Goal: Transaction & Acquisition: Download file/media

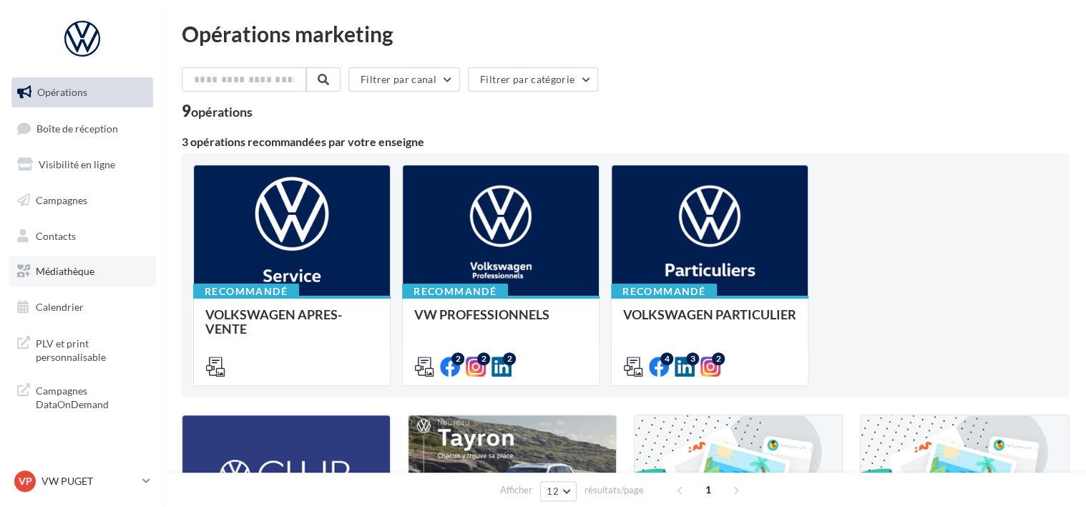
click at [60, 281] on link "Médiathèque" at bounding box center [82, 271] width 147 height 30
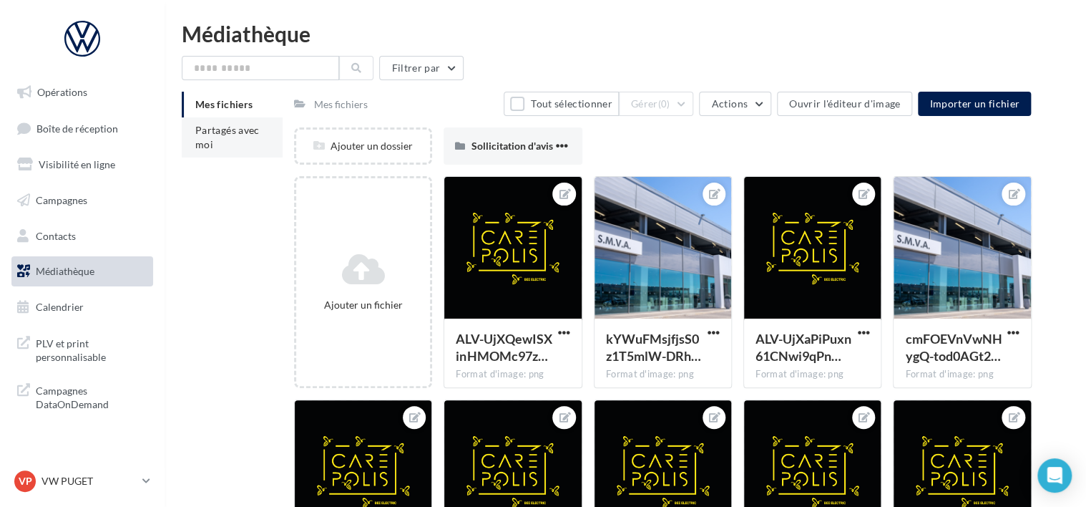
click at [250, 141] on li "Partagés avec moi" at bounding box center [232, 137] width 101 height 40
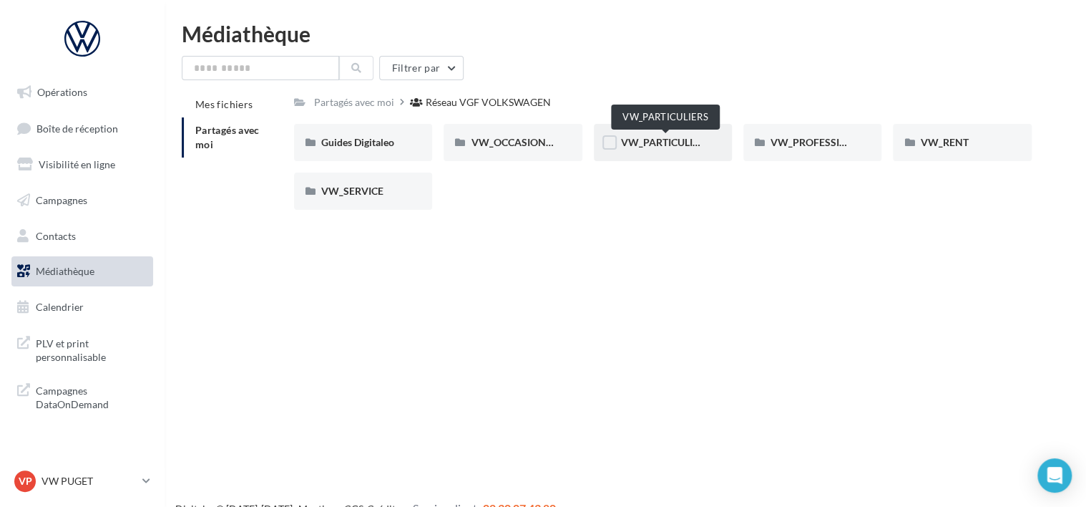
click at [631, 147] on span "VW_PARTICULIERS" at bounding box center [665, 142] width 89 height 12
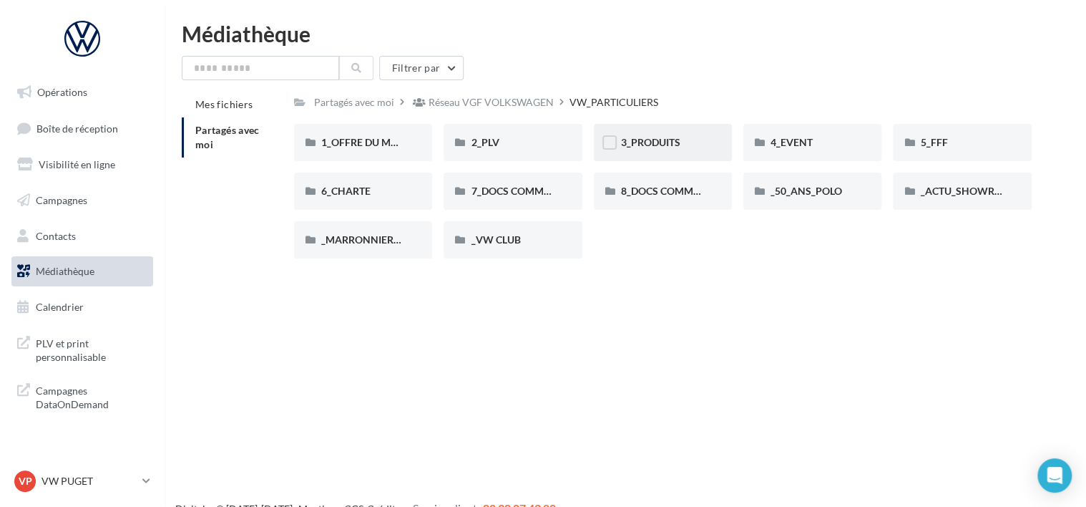
click at [675, 155] on div "3_PRODUITS" at bounding box center [663, 142] width 138 height 37
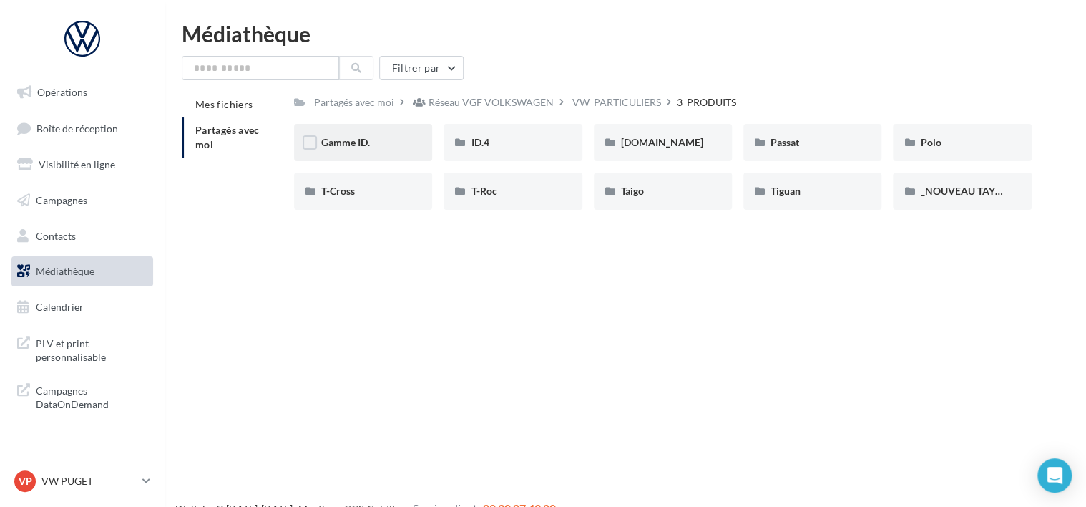
click at [402, 137] on div "Gamme ID." at bounding box center [363, 142] width 84 height 14
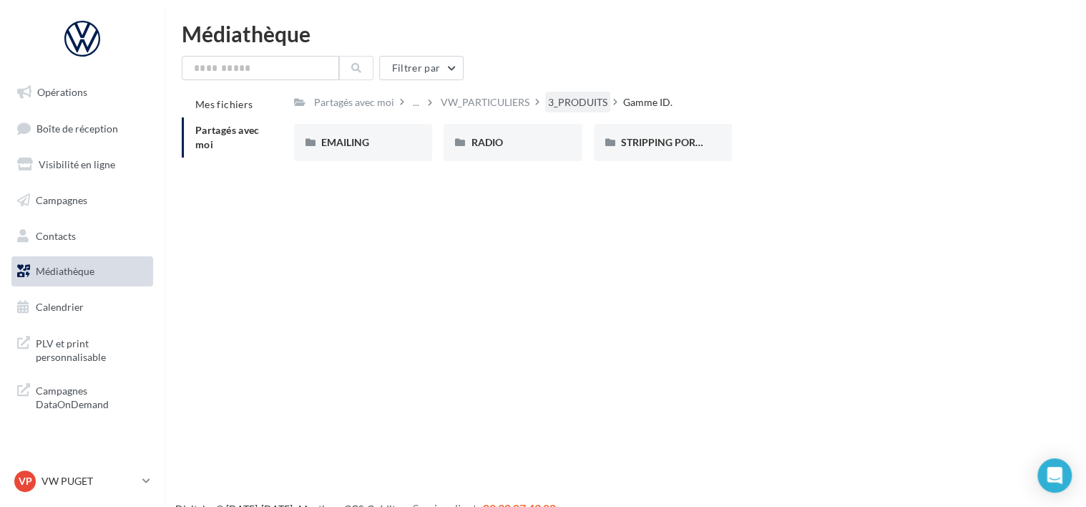
click at [574, 96] on div "3_PRODUITS" at bounding box center [577, 102] width 59 height 14
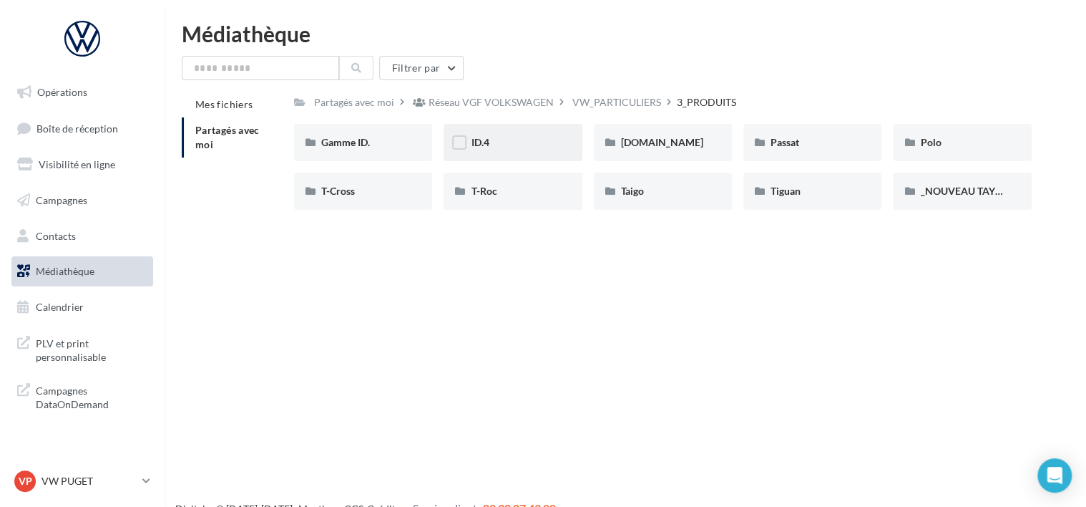
click at [517, 145] on div "ID.4" at bounding box center [513, 142] width 84 height 14
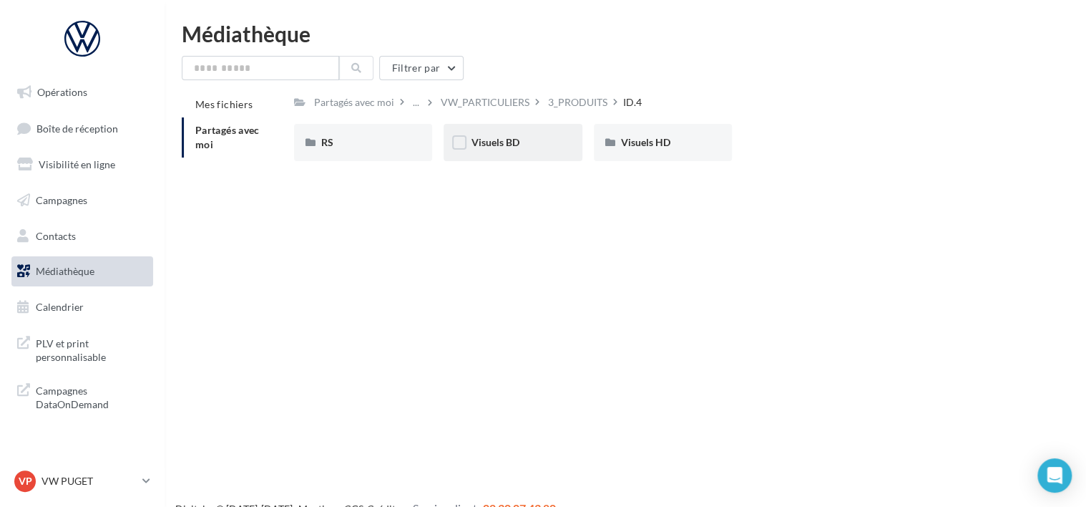
click at [521, 134] on div "Visuels BD" at bounding box center [513, 142] width 138 height 37
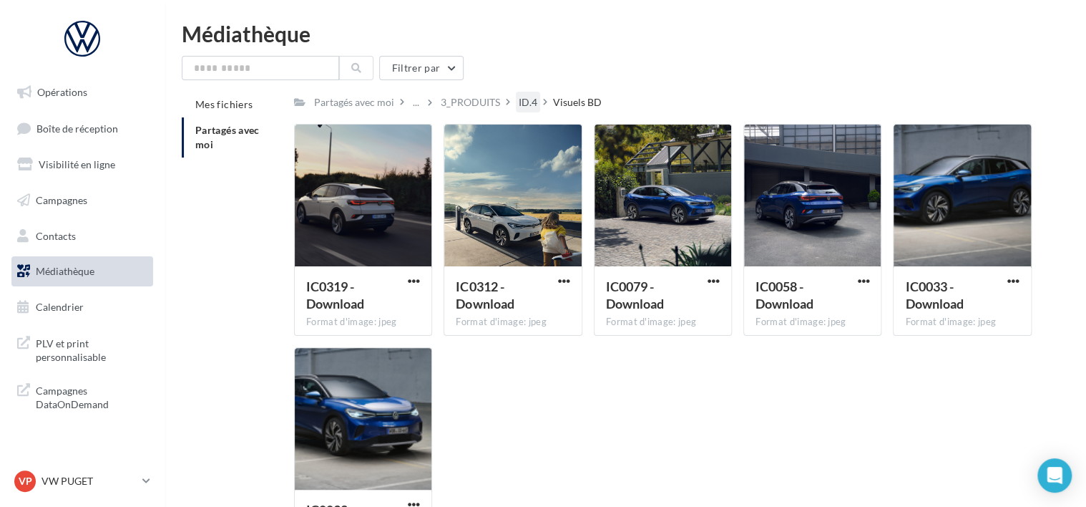
click at [529, 106] on div "ID.4" at bounding box center [528, 102] width 19 height 14
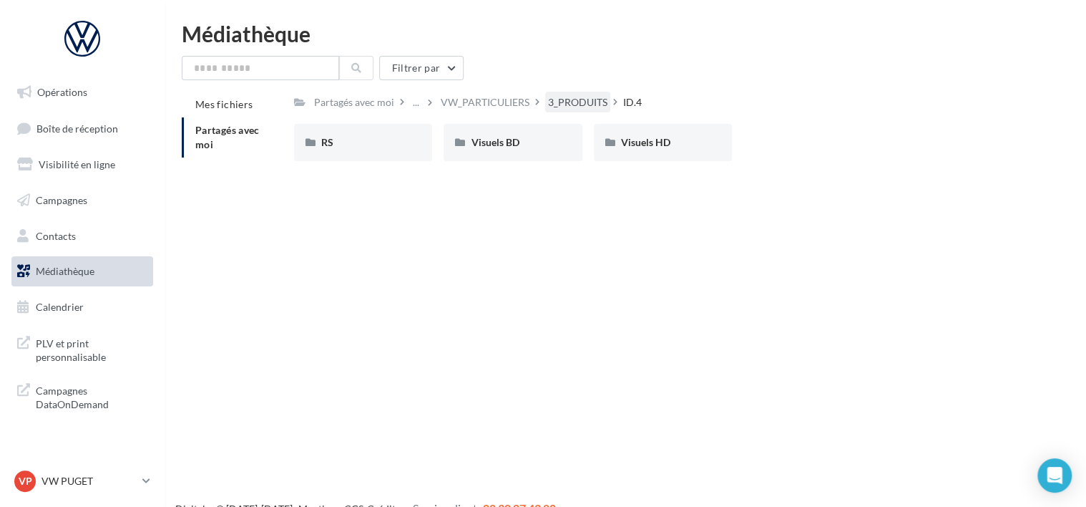
click at [549, 104] on div "3_PRODUITS" at bounding box center [577, 102] width 59 height 14
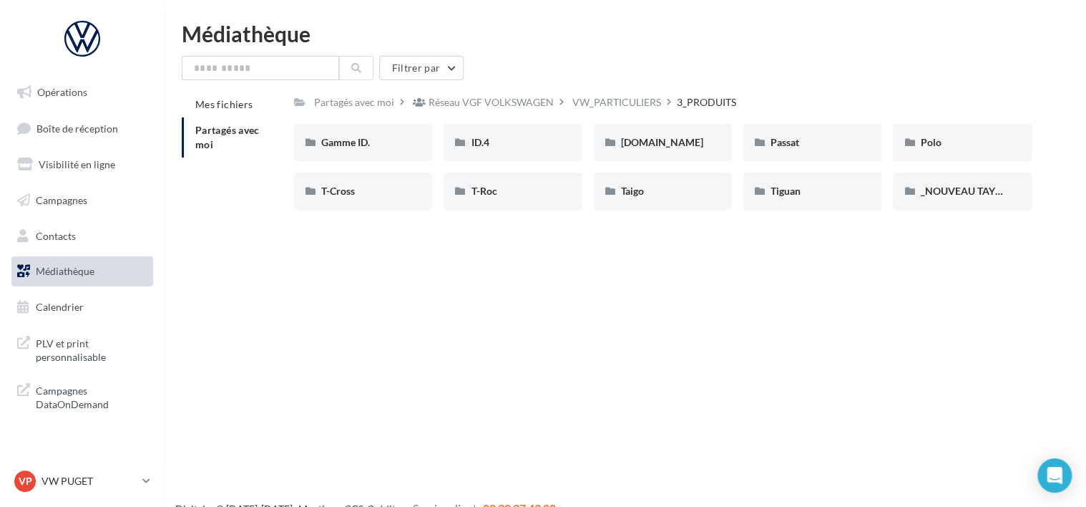
click at [590, 87] on div "Filtrer par Mes fichiers Partagés avec moi Partagés avec moi Réseau VGF VOLKSWA…" at bounding box center [625, 138] width 887 height 165
click at [592, 100] on div "VW_PARTICULIERS" at bounding box center [616, 102] width 89 height 14
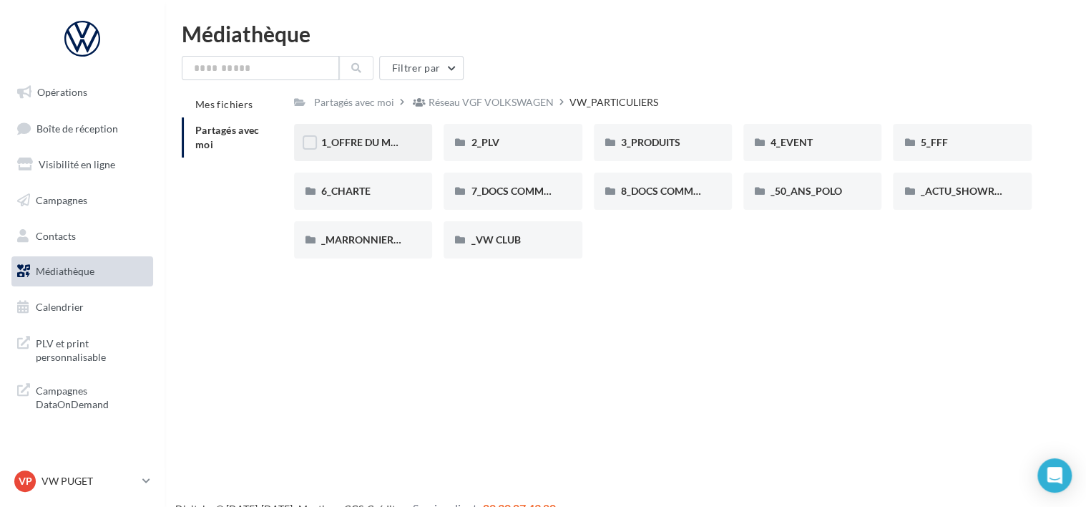
click at [380, 152] on div "1_OFFRE DU MOIS" at bounding box center [363, 142] width 138 height 37
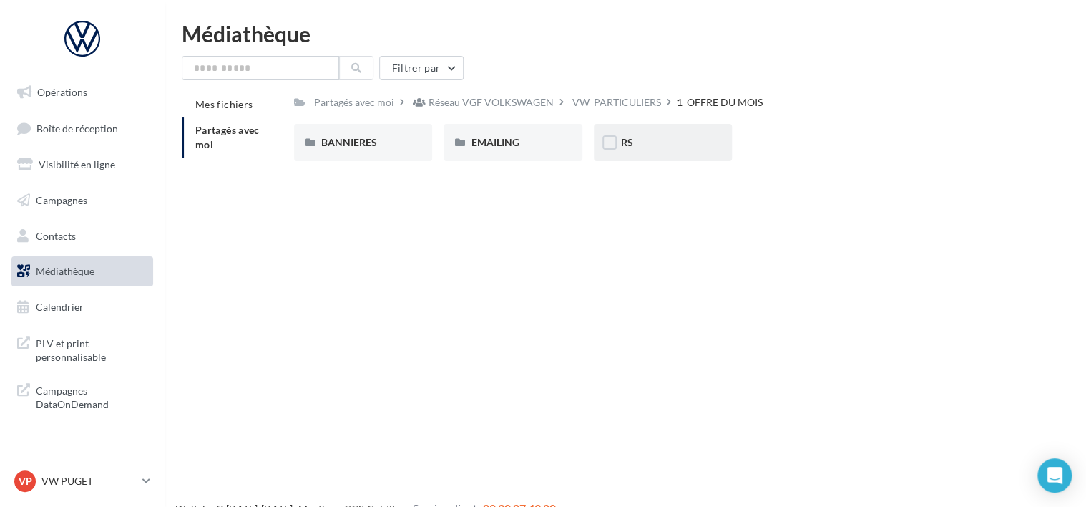
click at [630, 156] on div "RS" at bounding box center [663, 142] width 138 height 37
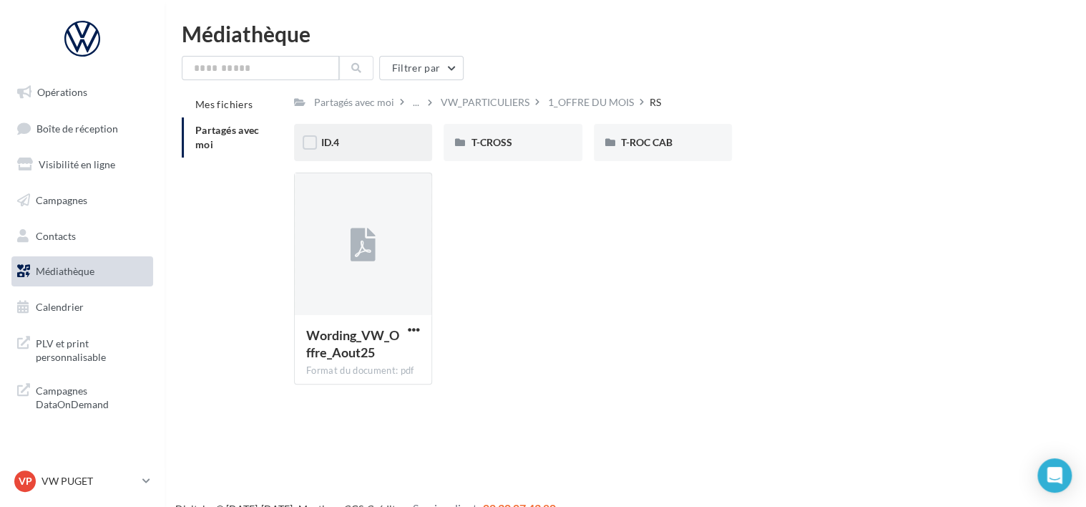
click at [355, 150] on div "ID.4" at bounding box center [363, 142] width 138 height 37
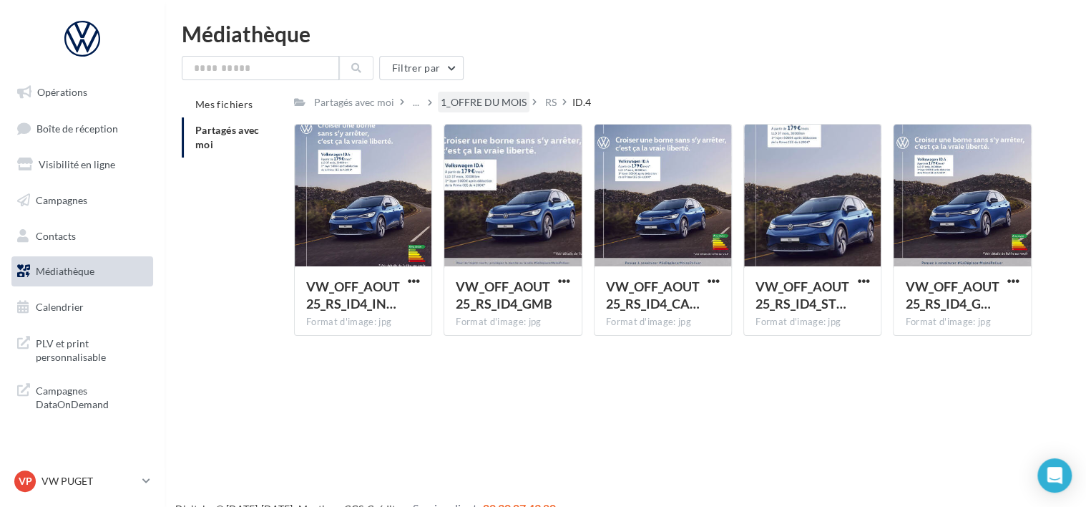
click at [442, 109] on div "1_OFFRE DU MOIS" at bounding box center [484, 102] width 86 height 14
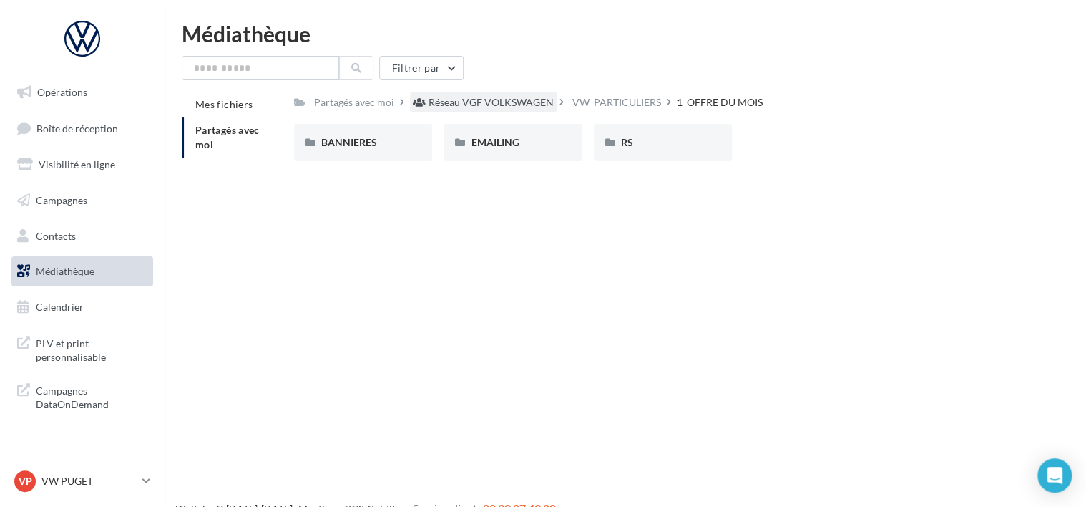
click at [542, 102] on div "Réseau VGF VOLKSWAGEN" at bounding box center [491, 102] width 125 height 14
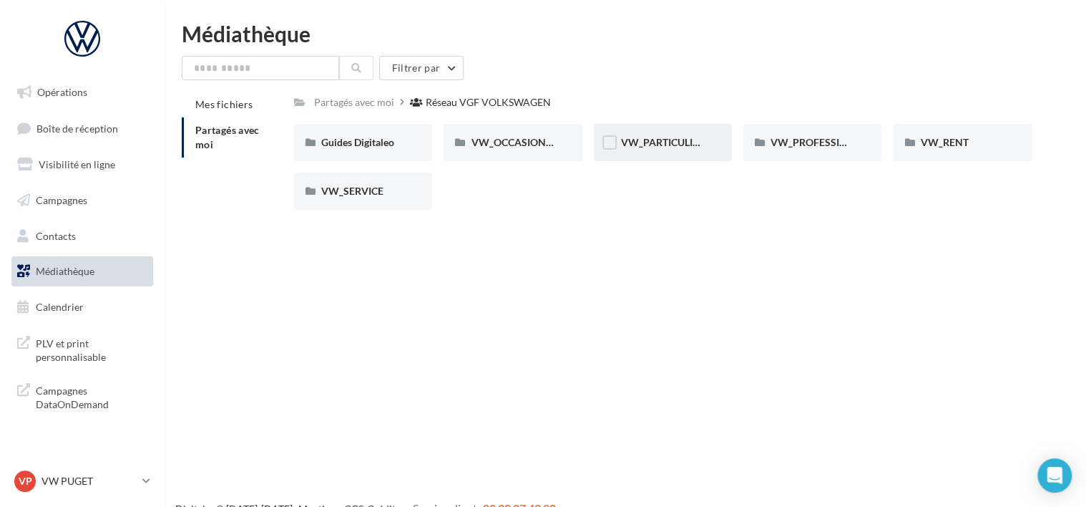
click at [640, 148] on span "VW_PARTICULIERS" at bounding box center [665, 142] width 89 height 12
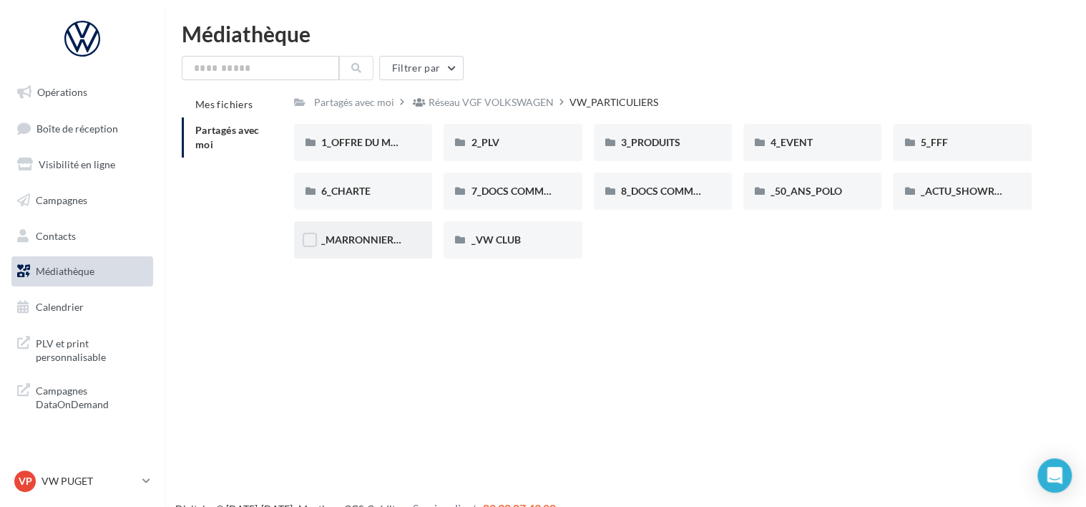
click at [383, 233] on div "_MARRONNIERS_25" at bounding box center [363, 240] width 84 height 14
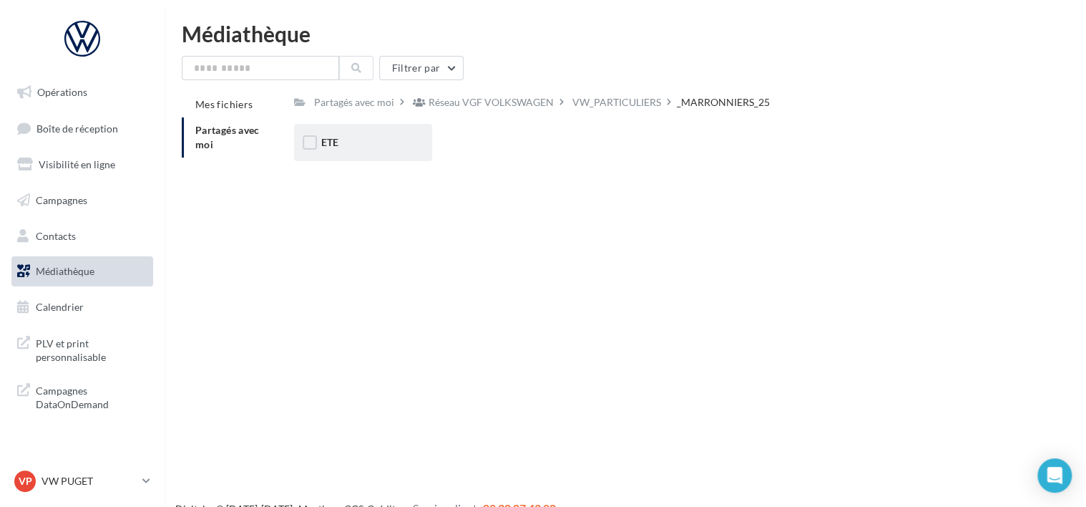
click at [396, 152] on div "ETE" at bounding box center [363, 142] width 138 height 37
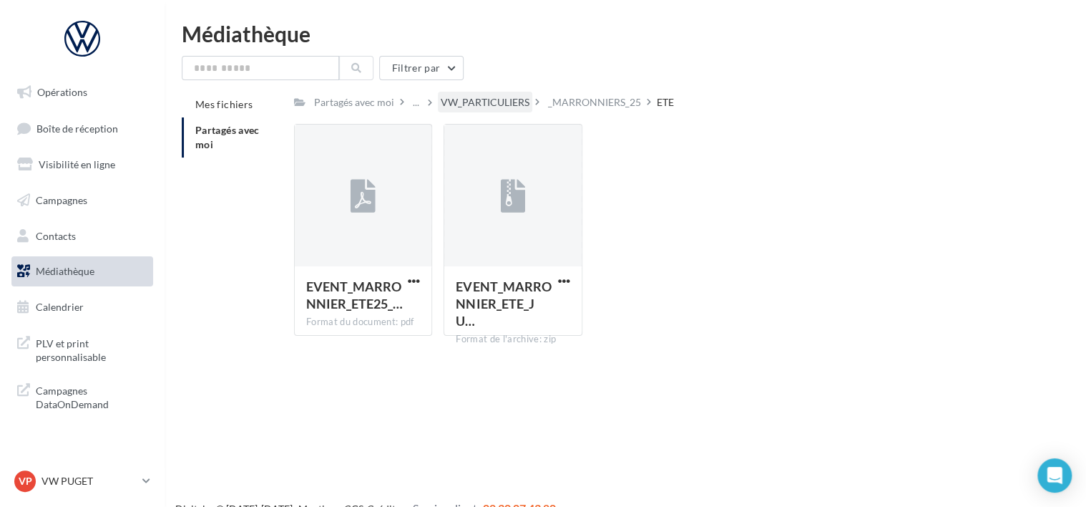
click at [512, 97] on div "VW_PARTICULIERS" at bounding box center [485, 102] width 89 height 14
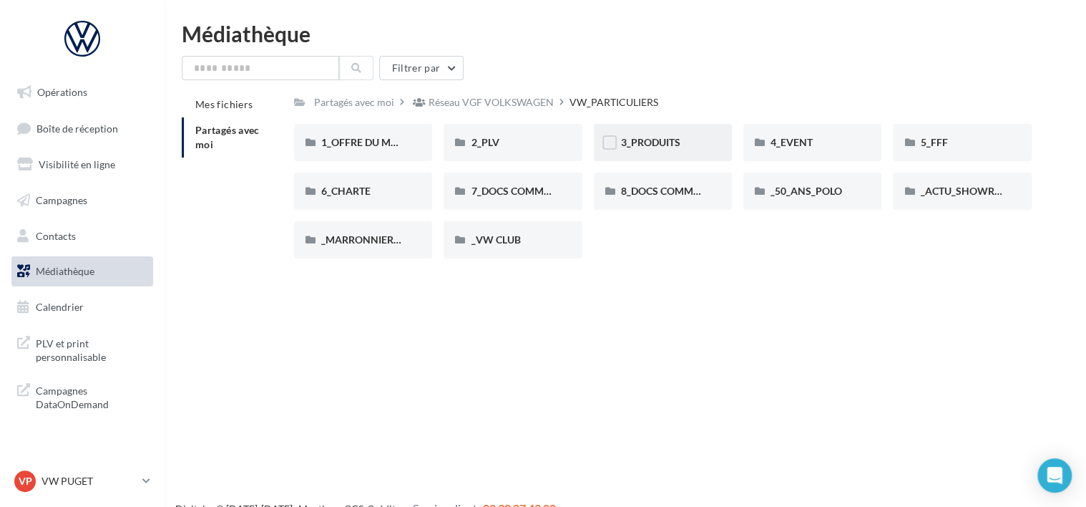
click at [696, 145] on div "3_PRODUITS" at bounding box center [663, 142] width 84 height 14
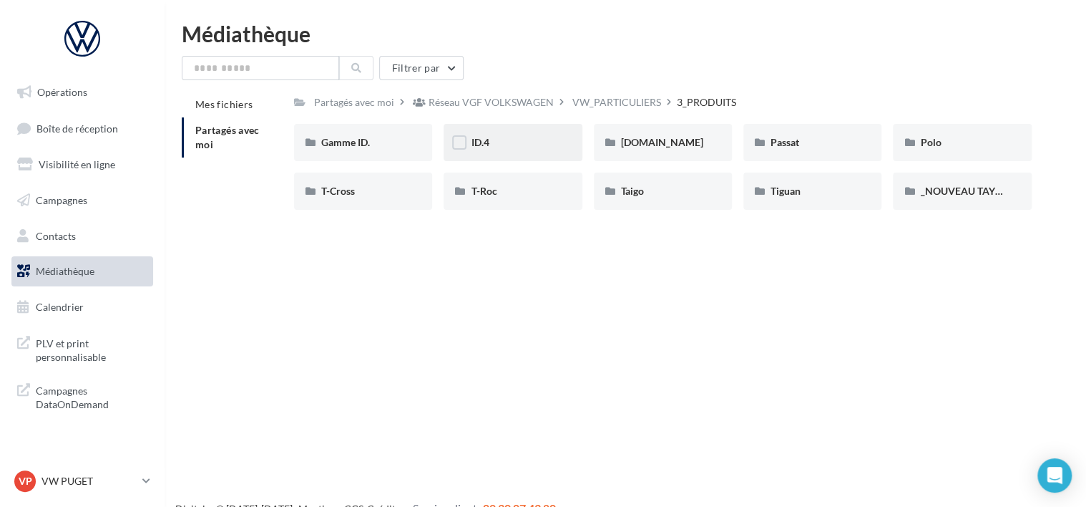
click at [509, 137] on div "ID.4" at bounding box center [513, 142] width 84 height 14
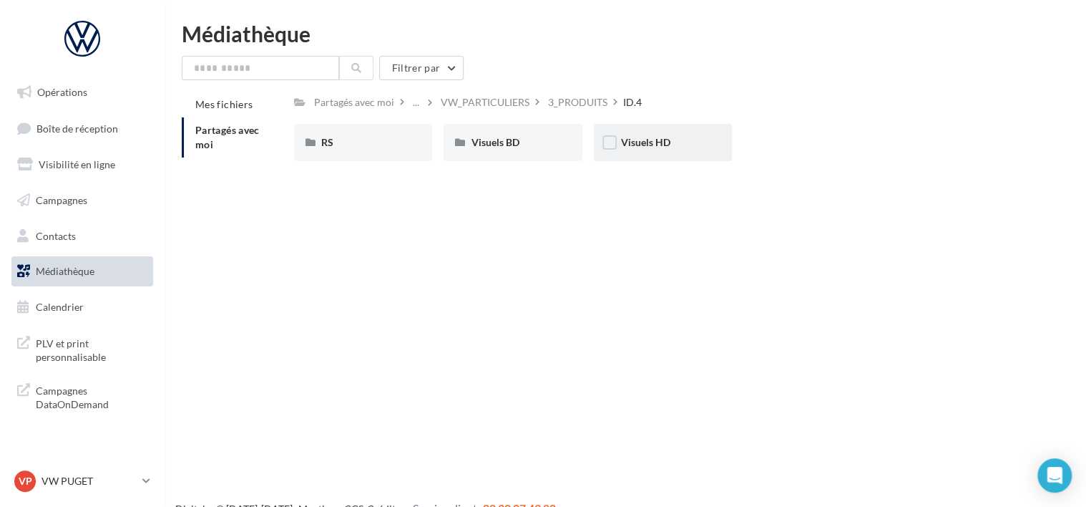
click at [661, 155] on div "Visuels HD" at bounding box center [663, 142] width 138 height 37
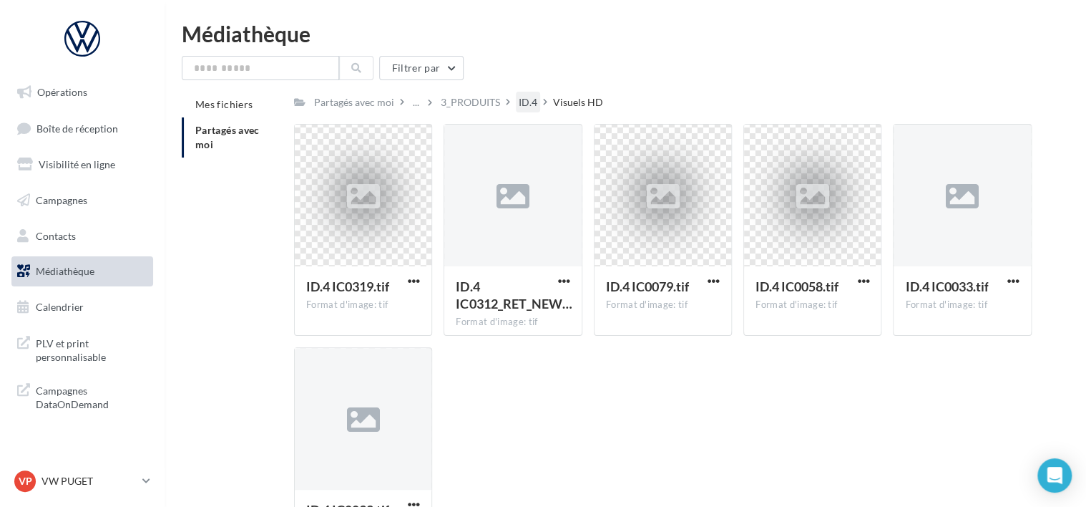
click at [537, 94] on div "ID.4" at bounding box center [528, 102] width 24 height 21
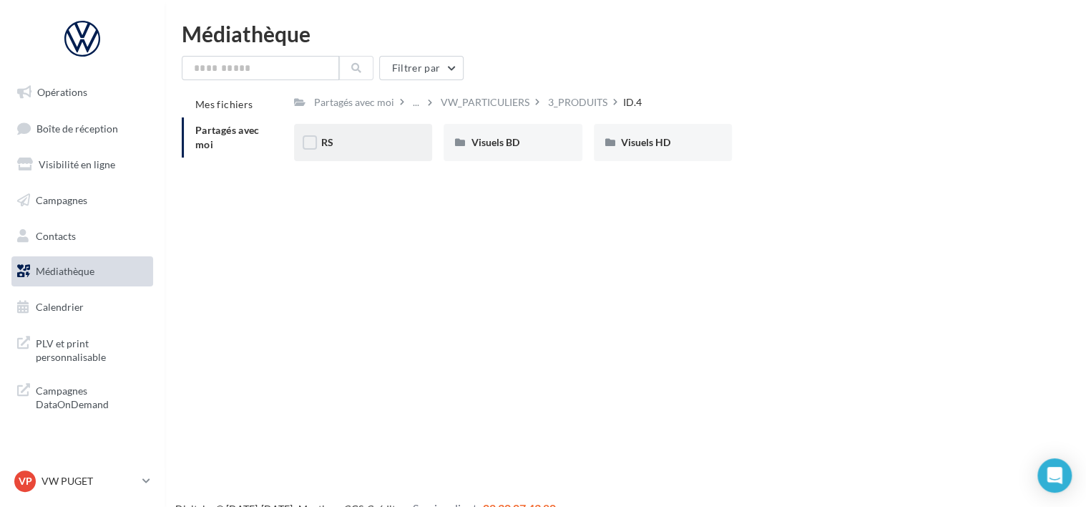
click at [368, 153] on div "RS" at bounding box center [363, 142] width 138 height 37
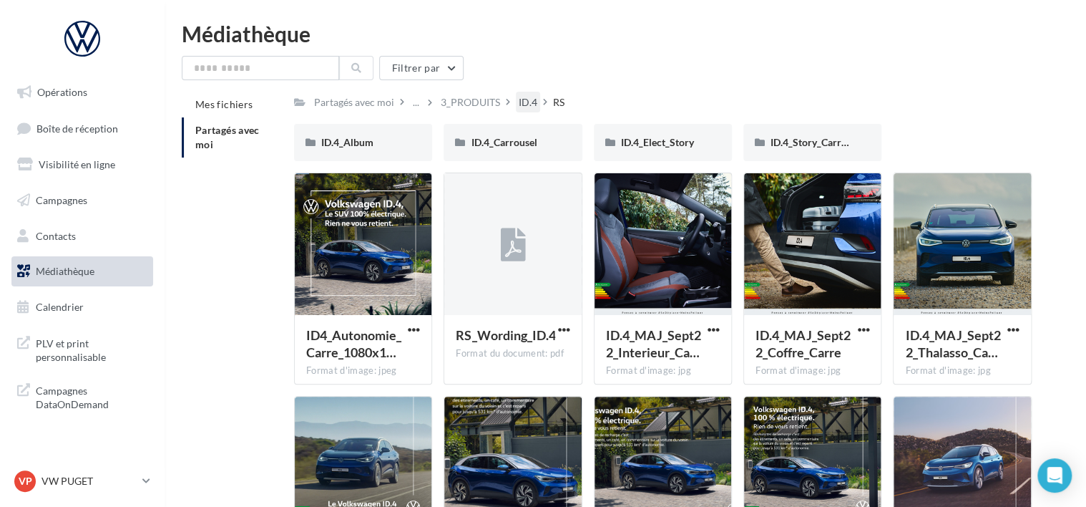
click at [529, 109] on div "ID.4" at bounding box center [528, 102] width 19 height 14
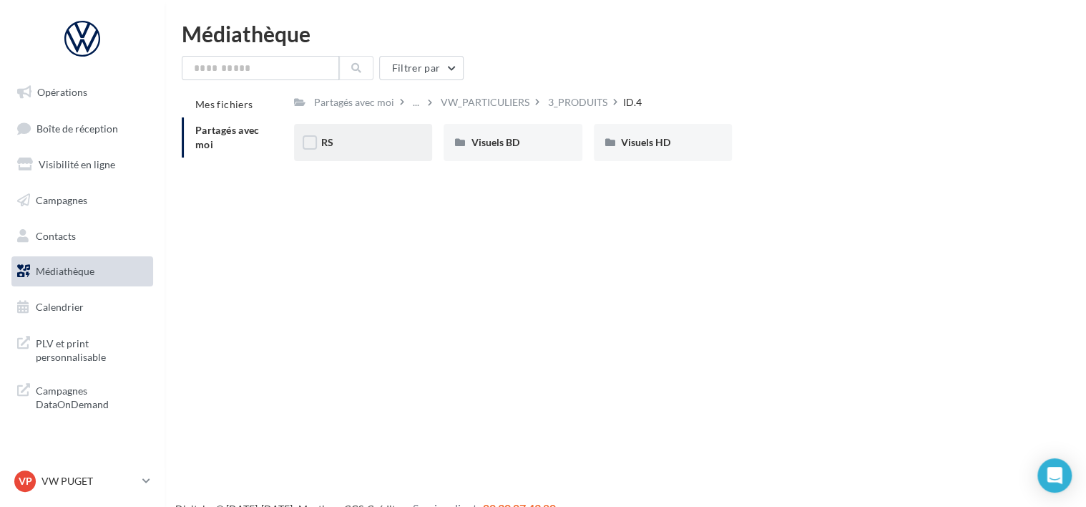
click at [379, 141] on div "RS" at bounding box center [363, 142] width 84 height 14
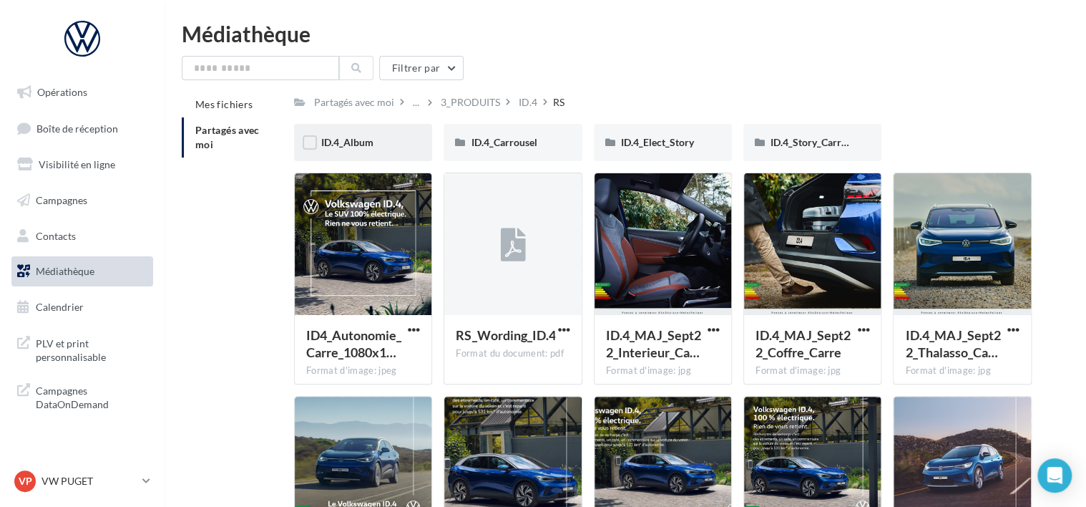
click at [376, 149] on div "ID.4_Album" at bounding box center [363, 142] width 84 height 14
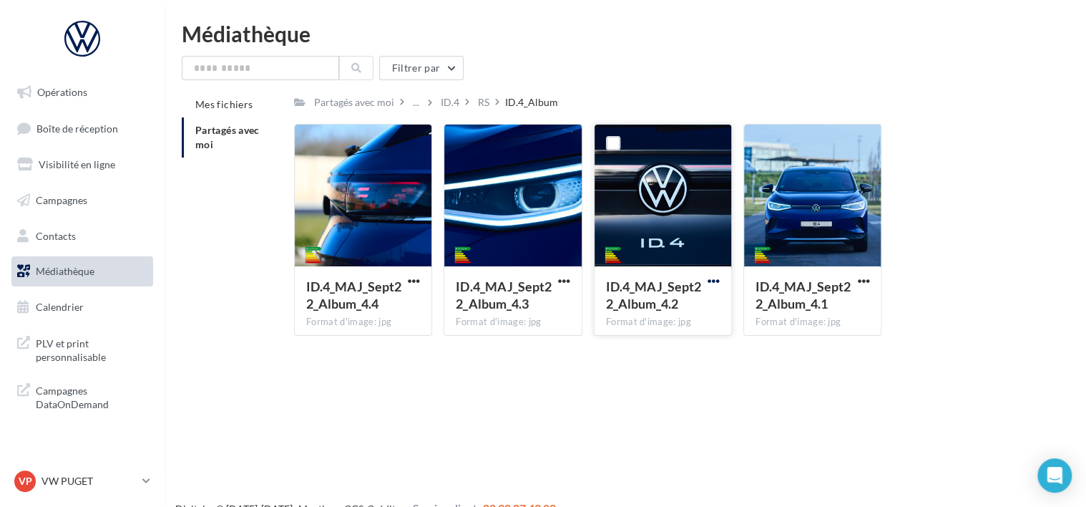
click at [710, 283] on span "button" at bounding box center [714, 281] width 12 height 12
click at [687, 305] on button "Télécharger" at bounding box center [650, 308] width 143 height 37
click at [481, 105] on div "RS" at bounding box center [483, 102] width 11 height 14
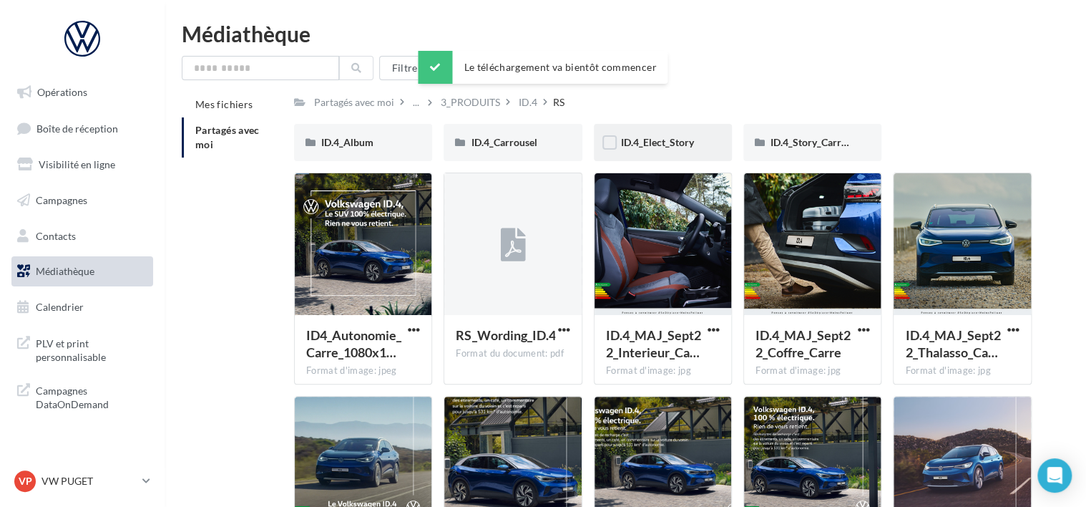
click at [681, 151] on div "ID.4_Elect_Story" at bounding box center [663, 142] width 138 height 37
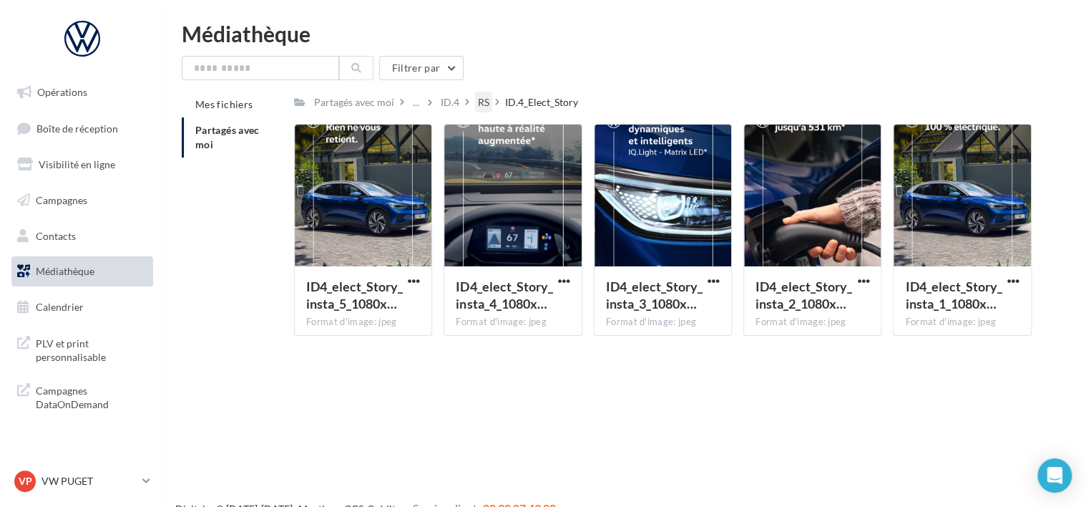
click at [482, 103] on div "RS" at bounding box center [483, 102] width 11 height 14
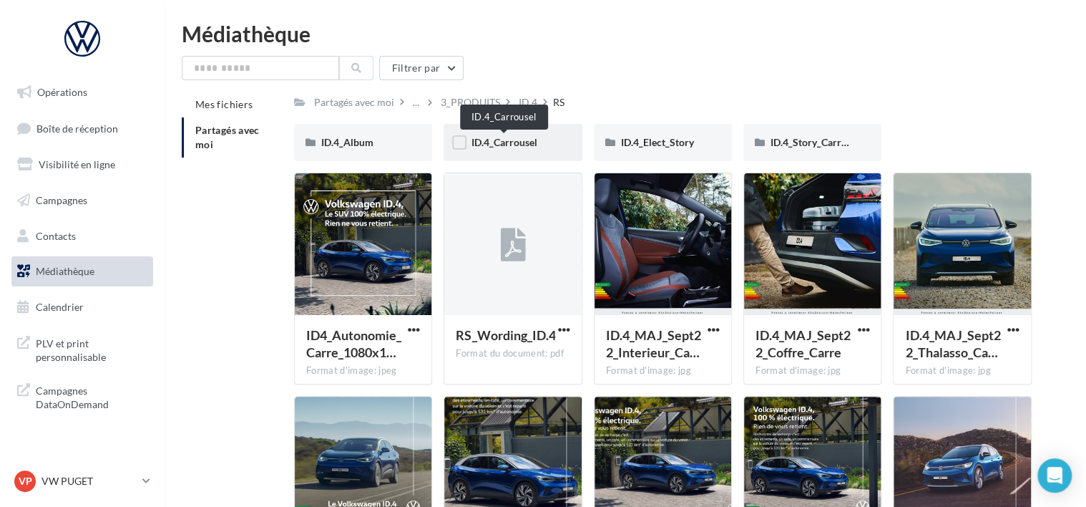
click at [532, 147] on span "ID.4_Carrousel" at bounding box center [504, 142] width 66 height 12
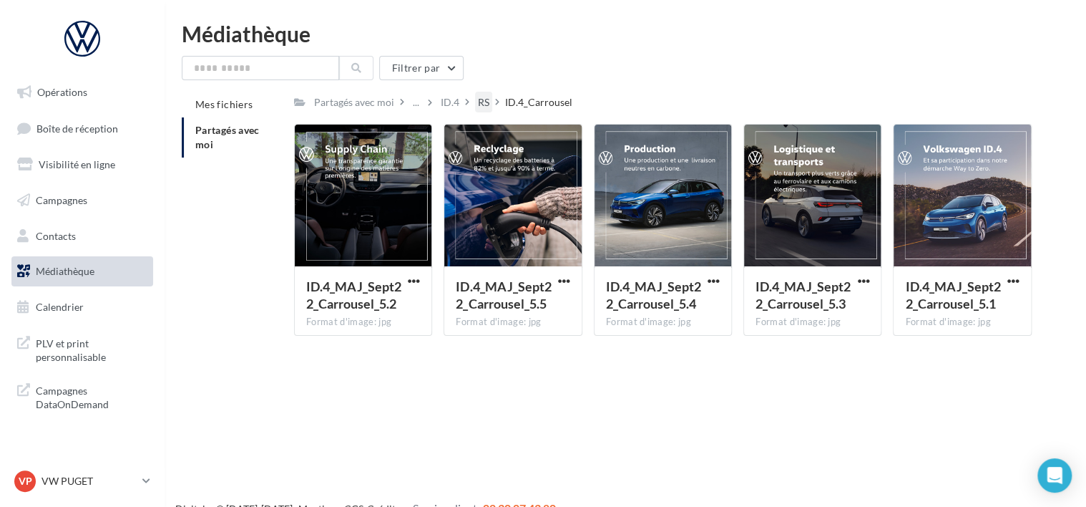
click at [490, 97] on div "RS" at bounding box center [490, 102] width 30 height 21
click at [490, 100] on div "RS" at bounding box center [483, 102] width 17 height 21
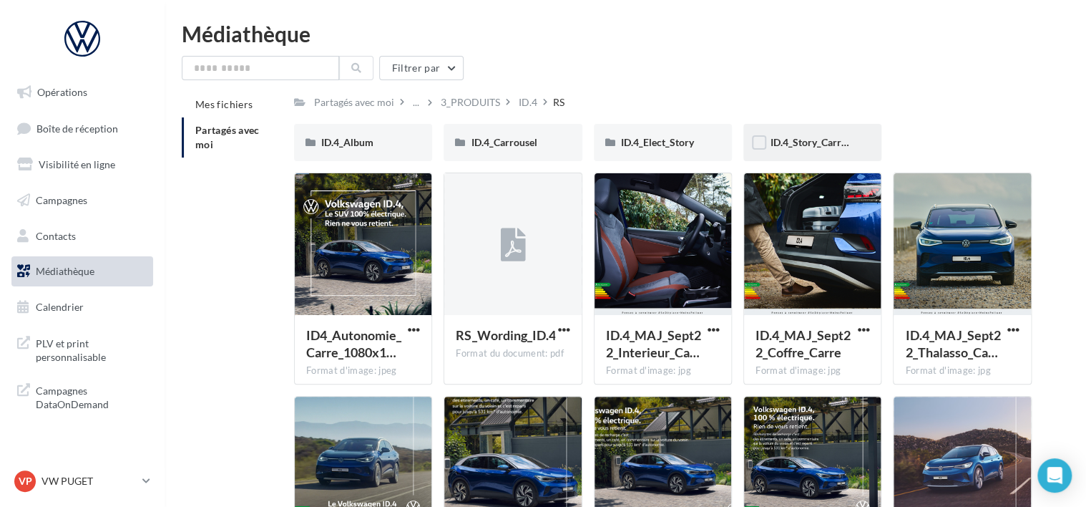
click at [864, 157] on div "ID.4_Story_Carrousel" at bounding box center [812, 142] width 138 height 37
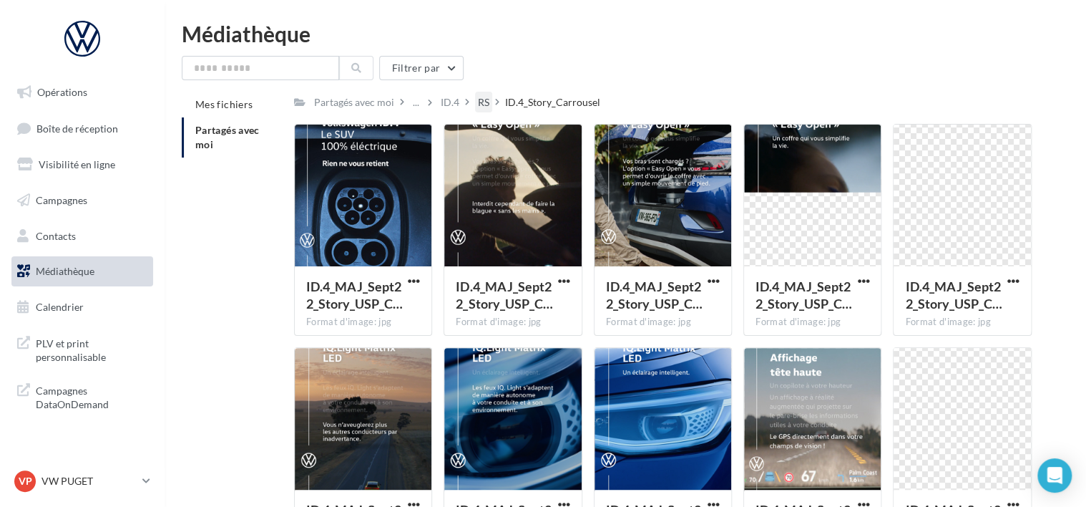
click at [484, 107] on div "RS" at bounding box center [483, 102] width 11 height 14
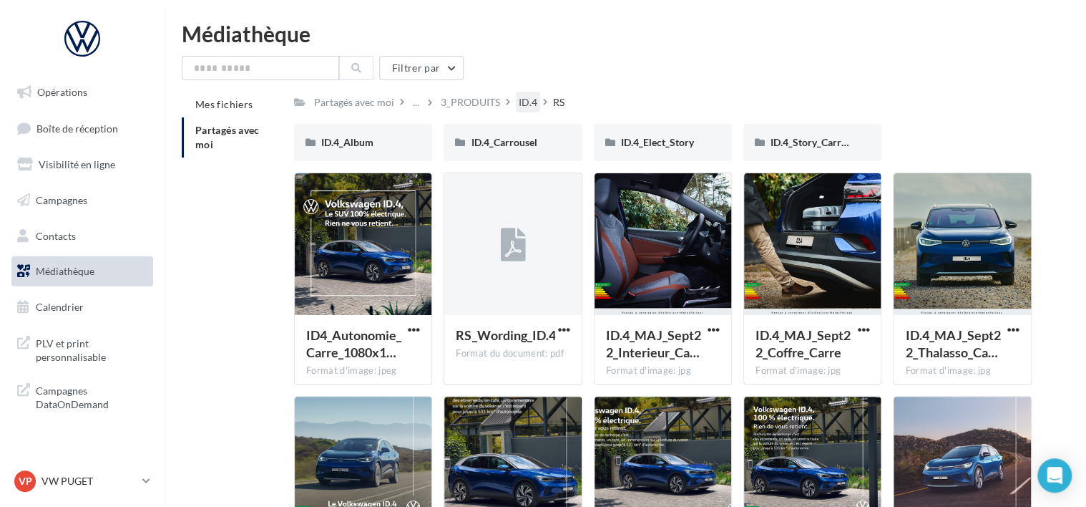
click at [522, 111] on div "ID.4" at bounding box center [528, 102] width 24 height 21
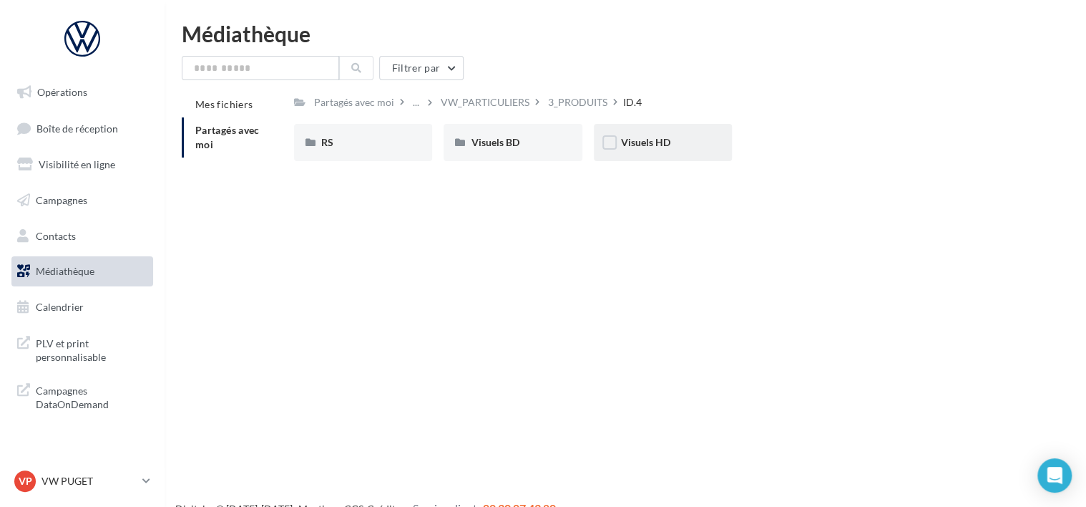
click at [636, 157] on div "Visuels HD" at bounding box center [663, 142] width 138 height 37
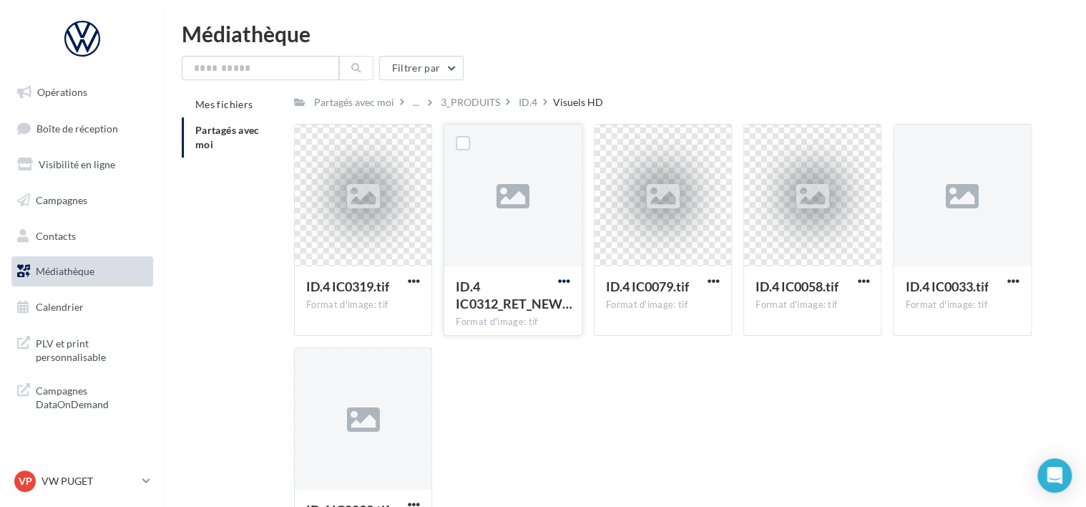
click at [565, 286] on span "button" at bounding box center [564, 281] width 12 height 12
click at [591, 366] on div "ID.4 IC0319.tif Format d'image: tif ID.4 IC0319.tif ID.4 IC0312_RET_NEW… Format…" at bounding box center [668, 347] width 749 height 446
click at [521, 112] on div "ID.4" at bounding box center [528, 102] width 24 height 21
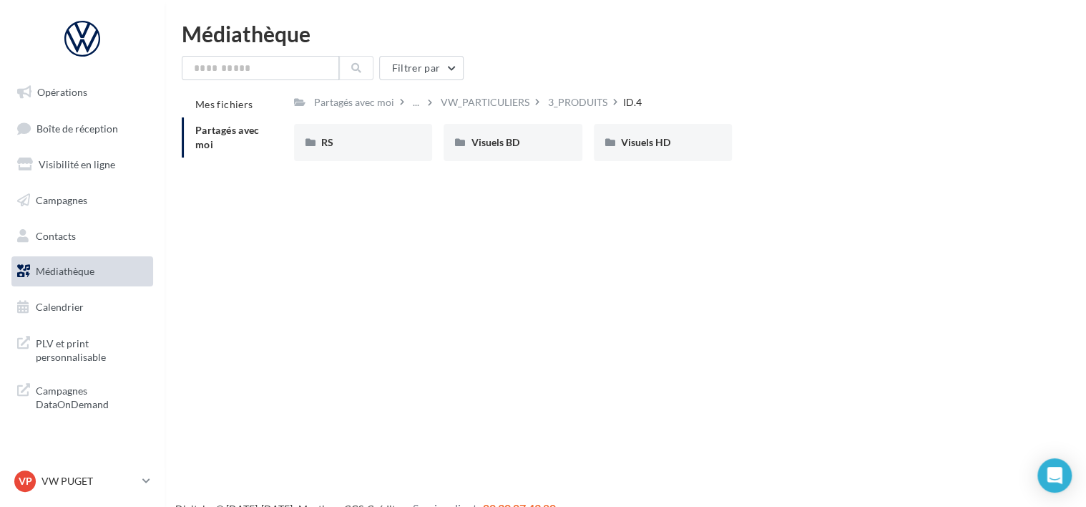
click at [535, 149] on div "Visuels BD" at bounding box center [513, 142] width 84 height 14
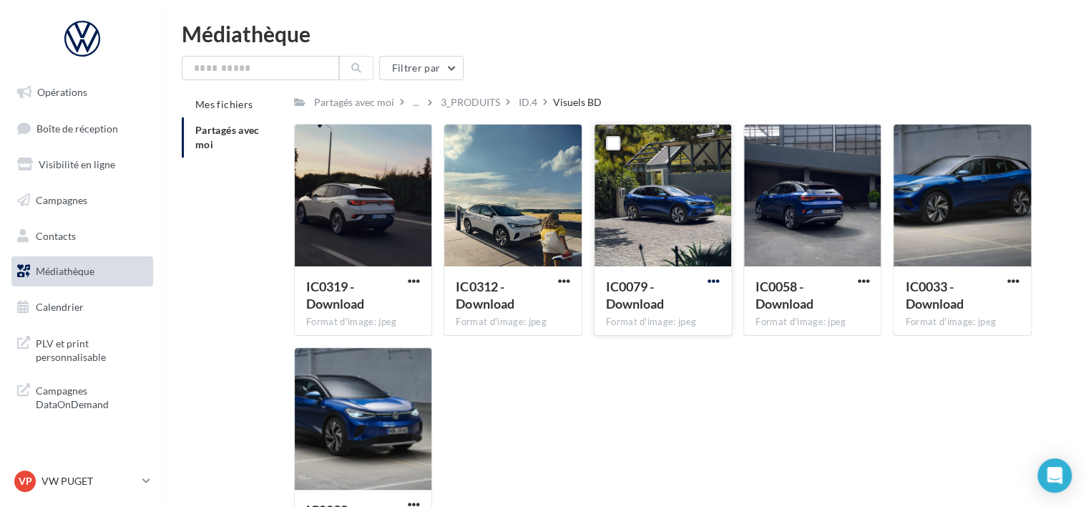
click at [715, 281] on span "button" at bounding box center [714, 281] width 12 height 12
click at [694, 315] on button "Télécharger" at bounding box center [650, 308] width 143 height 37
click at [569, 287] on button "button" at bounding box center [564, 282] width 18 height 14
click at [534, 318] on button "Télécharger" at bounding box center [501, 308] width 143 height 37
click at [406, 285] on button "button" at bounding box center [414, 282] width 18 height 14
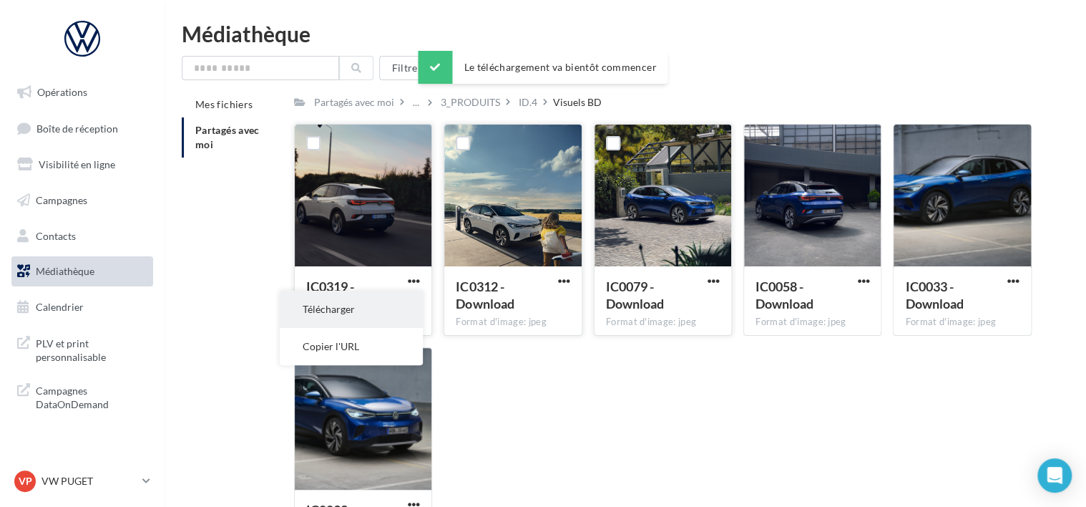
click at [374, 315] on button "Télécharger" at bounding box center [351, 308] width 143 height 37
